Goal: Information Seeking & Learning: Learn about a topic

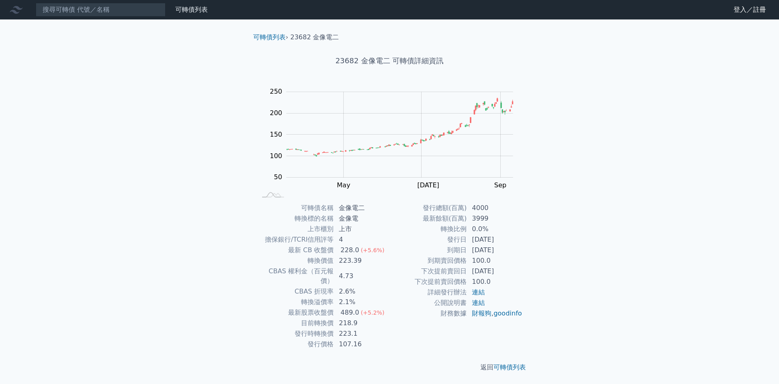
drag, startPoint x: 423, startPoint y: 264, endPoint x: 495, endPoint y: 256, distance: 72.2
click at [495, 256] on tr "到期賣回價格 100.0" at bounding box center [455, 261] width 133 height 11
drag, startPoint x: 513, startPoint y: 270, endPoint x: 473, endPoint y: 269, distance: 39.8
click at [473, 269] on td "[DATE]" at bounding box center [495, 271] width 56 height 11
drag, startPoint x: 492, startPoint y: 281, endPoint x: 464, endPoint y: 283, distance: 28.5
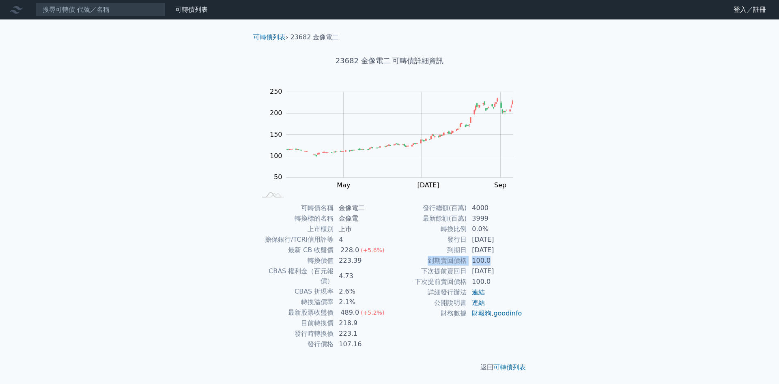
click at [464, 283] on tr "下次提前賣回價格 100.0" at bounding box center [455, 282] width 133 height 11
drag, startPoint x: 512, startPoint y: 248, endPoint x: 468, endPoint y: 251, distance: 44.3
click at [468, 251] on td "2028-12-05" at bounding box center [495, 250] width 56 height 11
drag, startPoint x: 488, startPoint y: 281, endPoint x: 461, endPoint y: 278, distance: 27.3
click at [461, 278] on tr "下次提前賣回價格 100.0" at bounding box center [455, 282] width 133 height 11
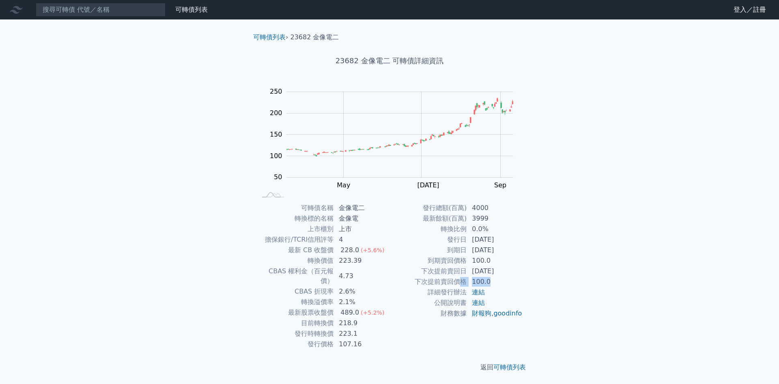
click at [502, 268] on td "2026-12-05" at bounding box center [495, 271] width 56 height 11
drag, startPoint x: 499, startPoint y: 257, endPoint x: 464, endPoint y: 261, distance: 35.6
click at [464, 261] on tr "到期賣回價格 100.0" at bounding box center [455, 261] width 133 height 11
